Goal: Task Accomplishment & Management: Use online tool/utility

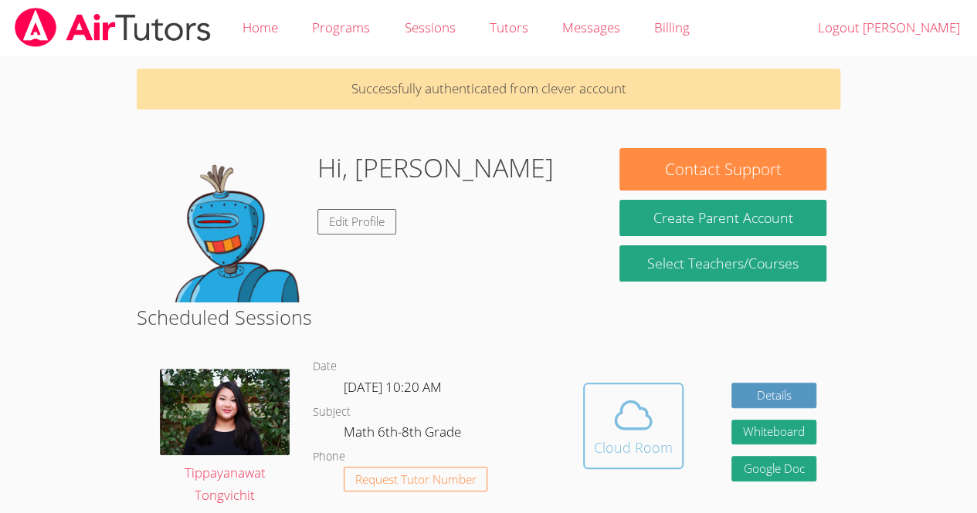
click at [642, 402] on icon at bounding box center [633, 415] width 36 height 27
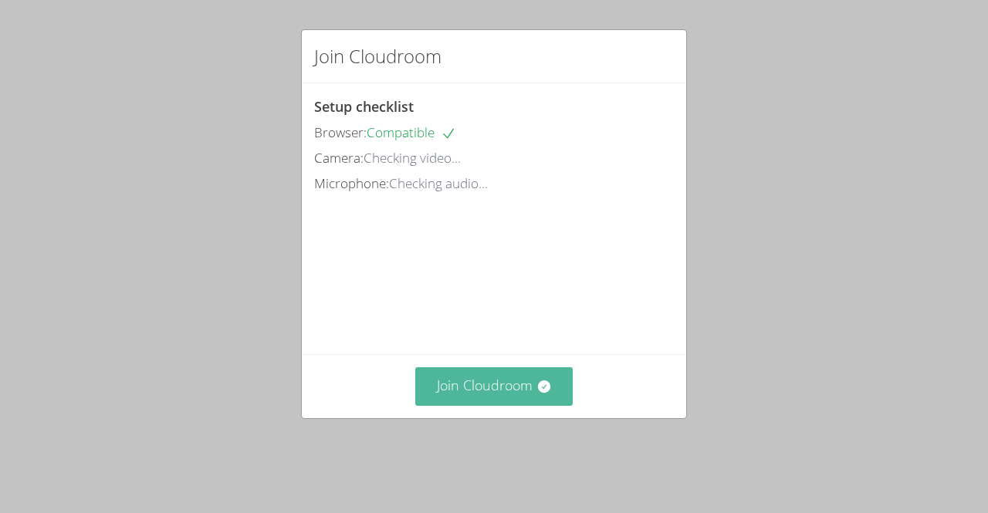
click at [524, 405] on button "Join Cloudroom" at bounding box center [494, 387] width 158 height 38
